Goal: Task Accomplishment & Management: Manage account settings

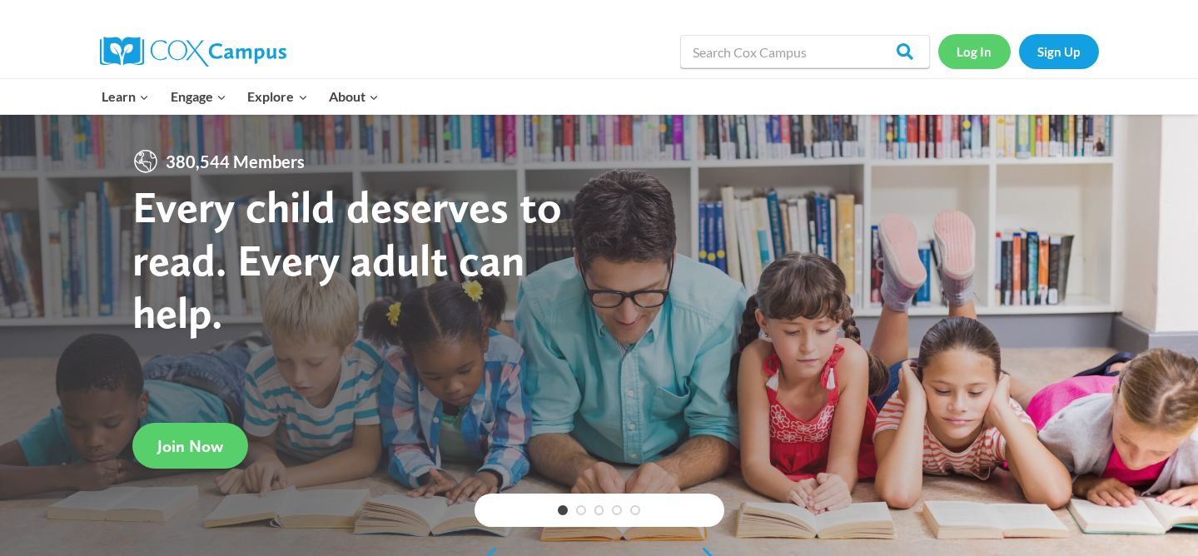
click at [969, 51] on link "Log In" at bounding box center [974, 51] width 72 height 34
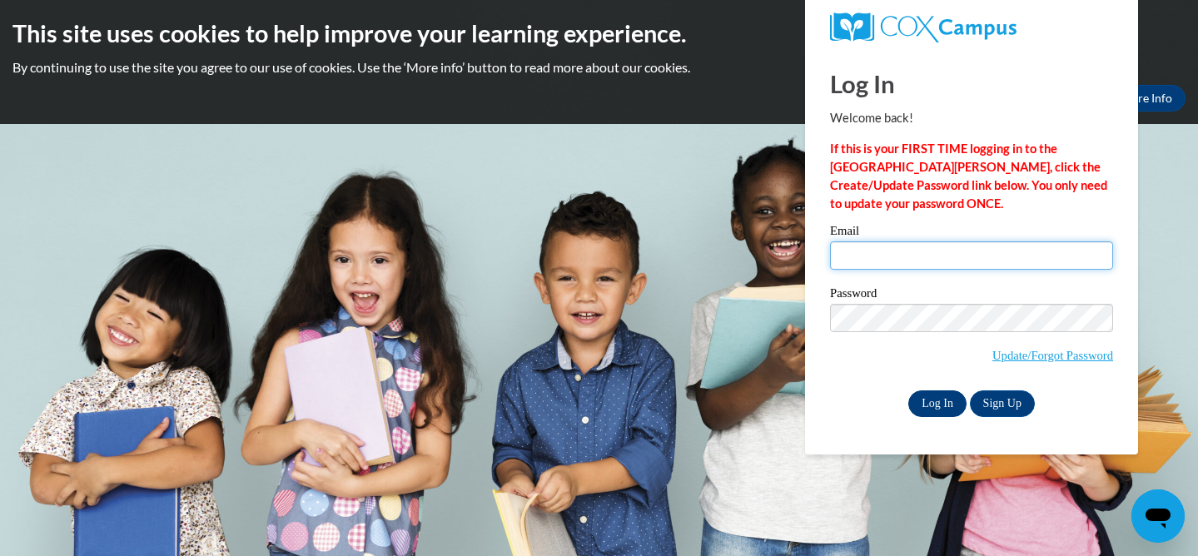
type input "sthimmes@waukesha.k12.wi.us"
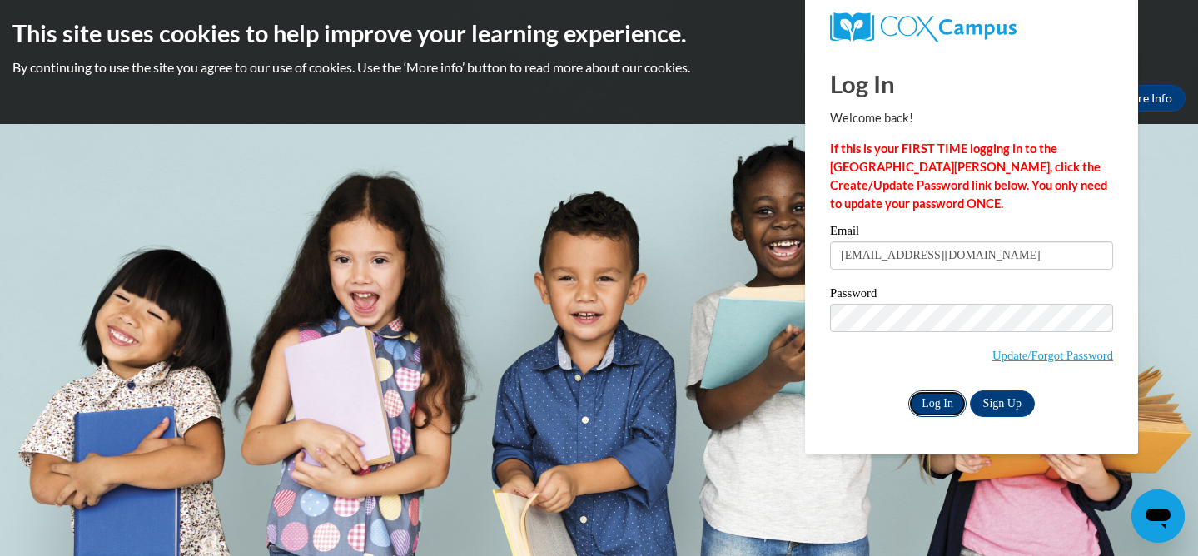
click at [936, 392] on input "Log In" at bounding box center [937, 403] width 58 height 27
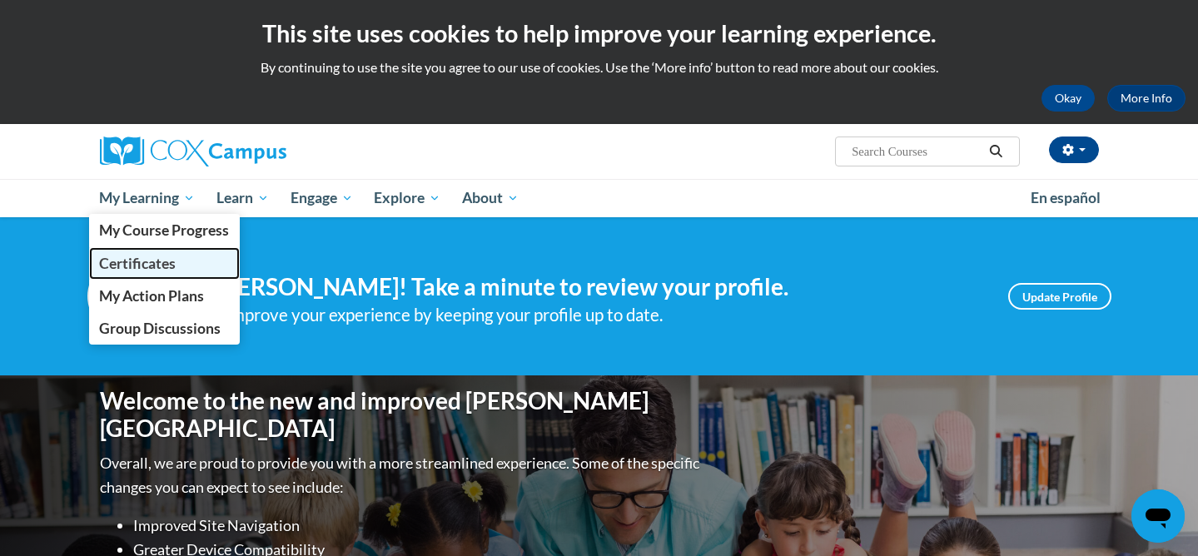
click at [152, 271] on span "Certificates" at bounding box center [137, 263] width 77 height 17
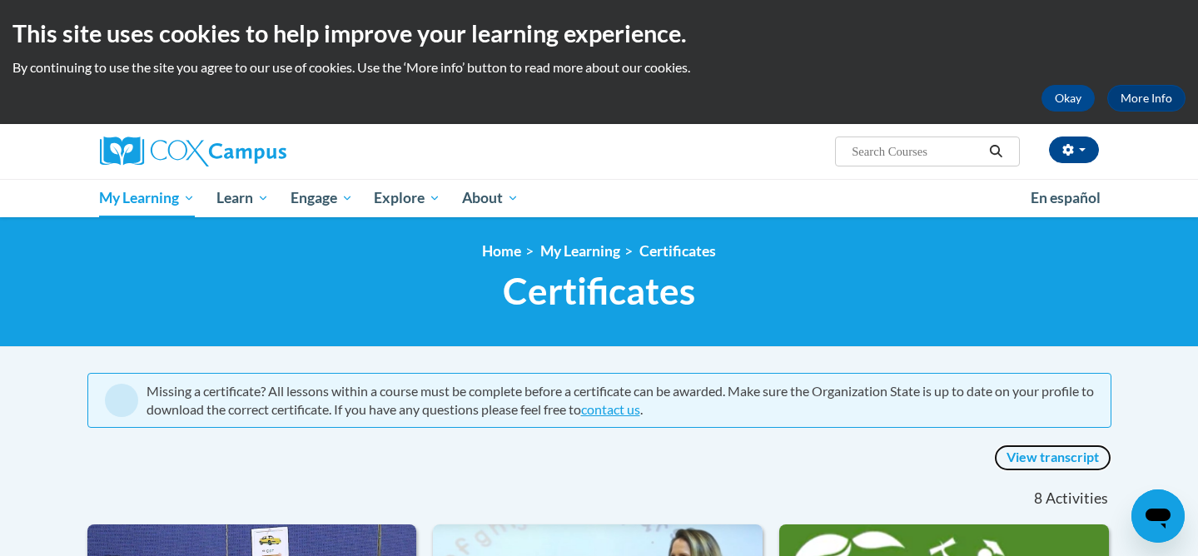
click at [1051, 455] on link "View transcript" at bounding box center [1052, 458] width 117 height 27
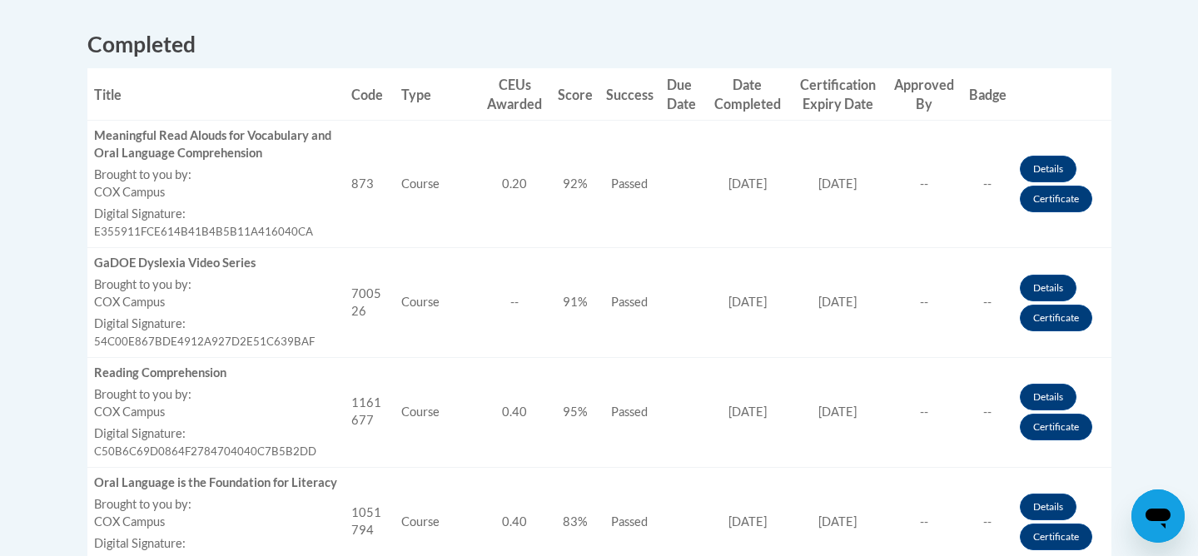
scroll to position [650, 0]
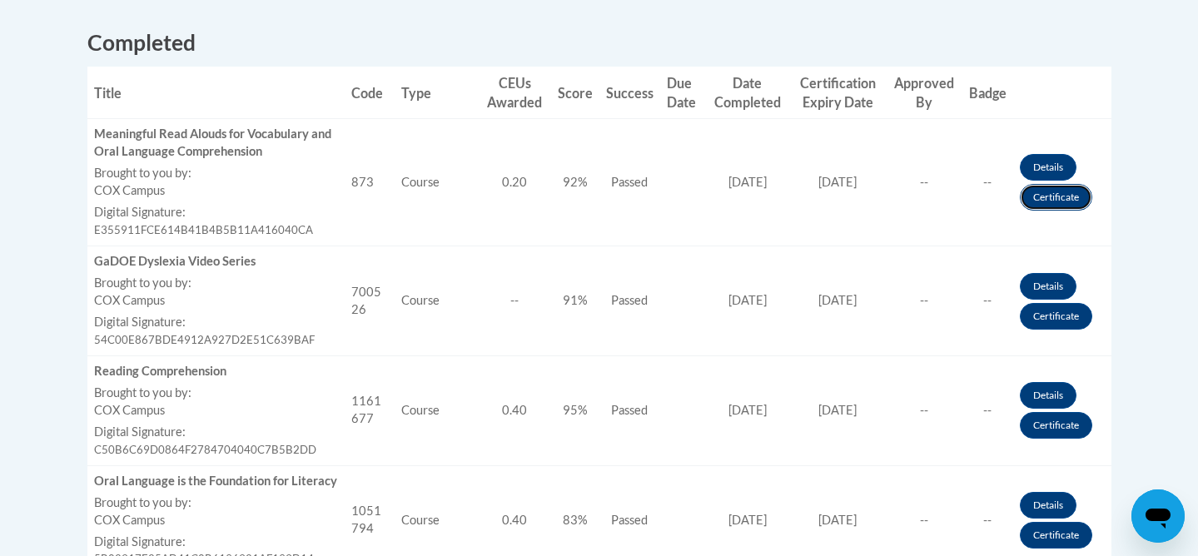
click at [1069, 197] on link "Certificate" at bounding box center [1056, 197] width 72 height 27
click at [1069, 321] on link "Certificate" at bounding box center [1056, 316] width 72 height 27
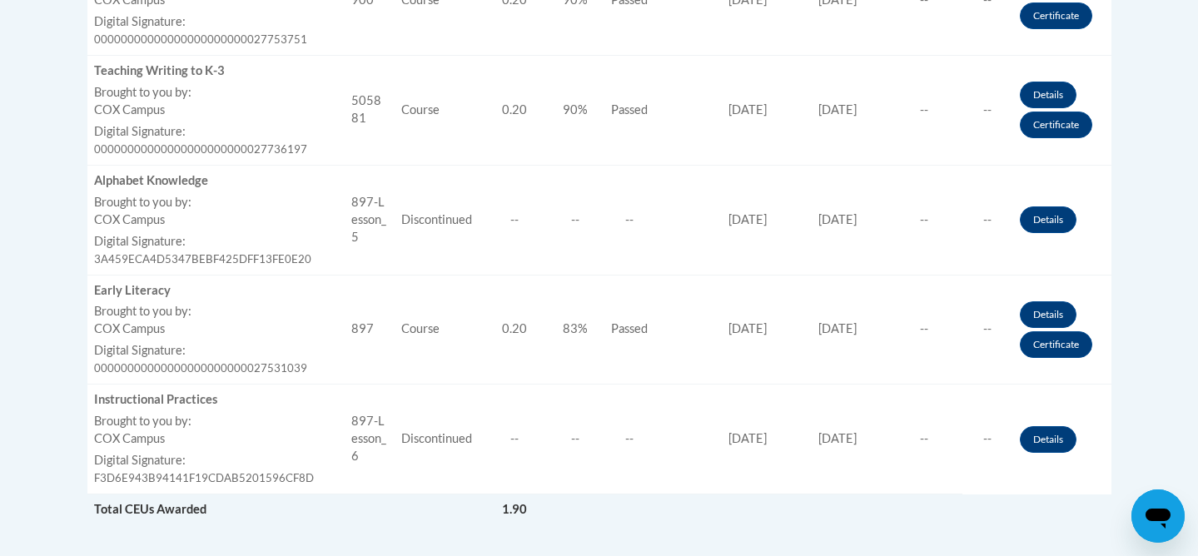
scroll to position [1363, 0]
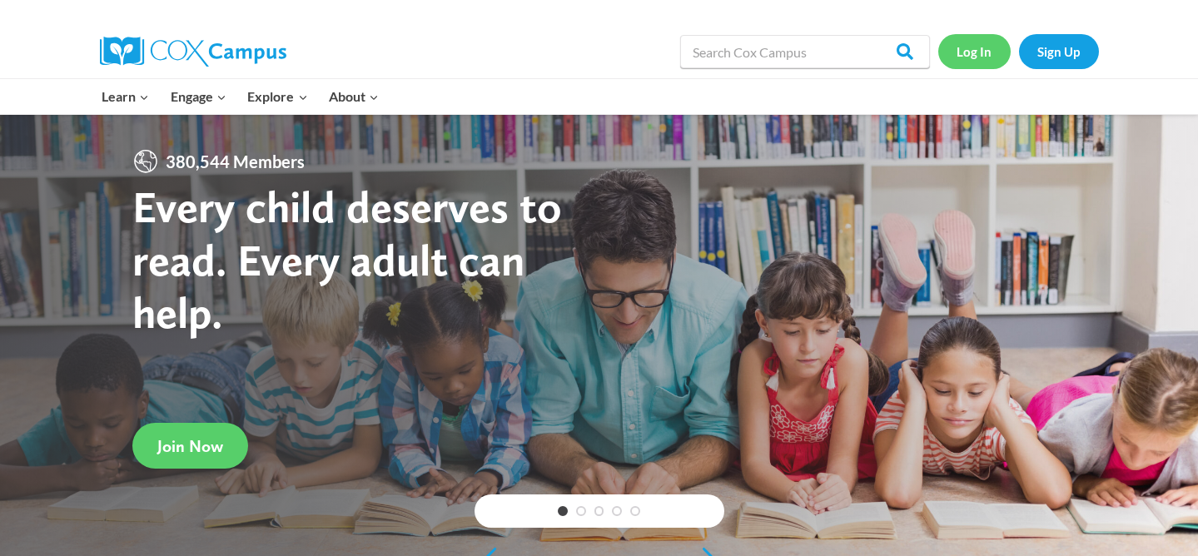
click at [990, 54] on link "Log In" at bounding box center [974, 51] width 72 height 34
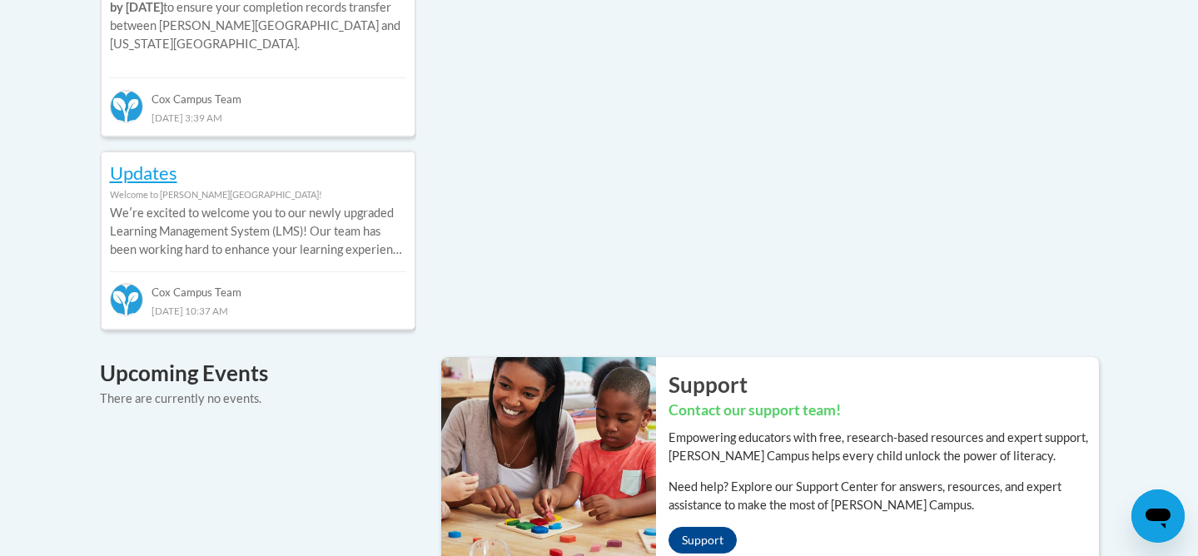
scroll to position [1748, 0]
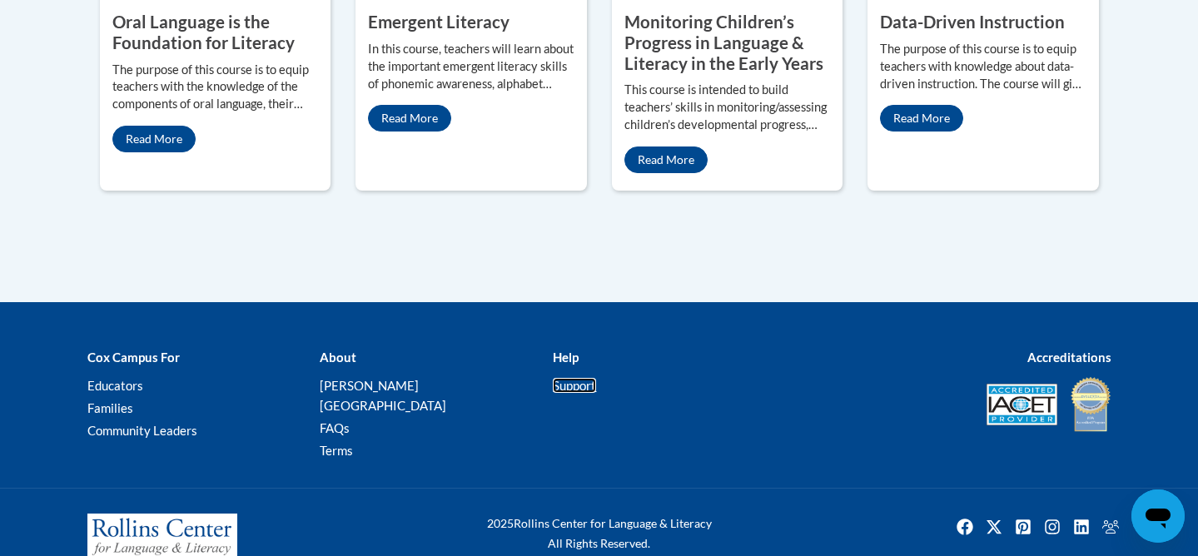
click at [582, 378] on link "Support" at bounding box center [574, 385] width 43 height 15
